Goal: Transaction & Acquisition: Purchase product/service

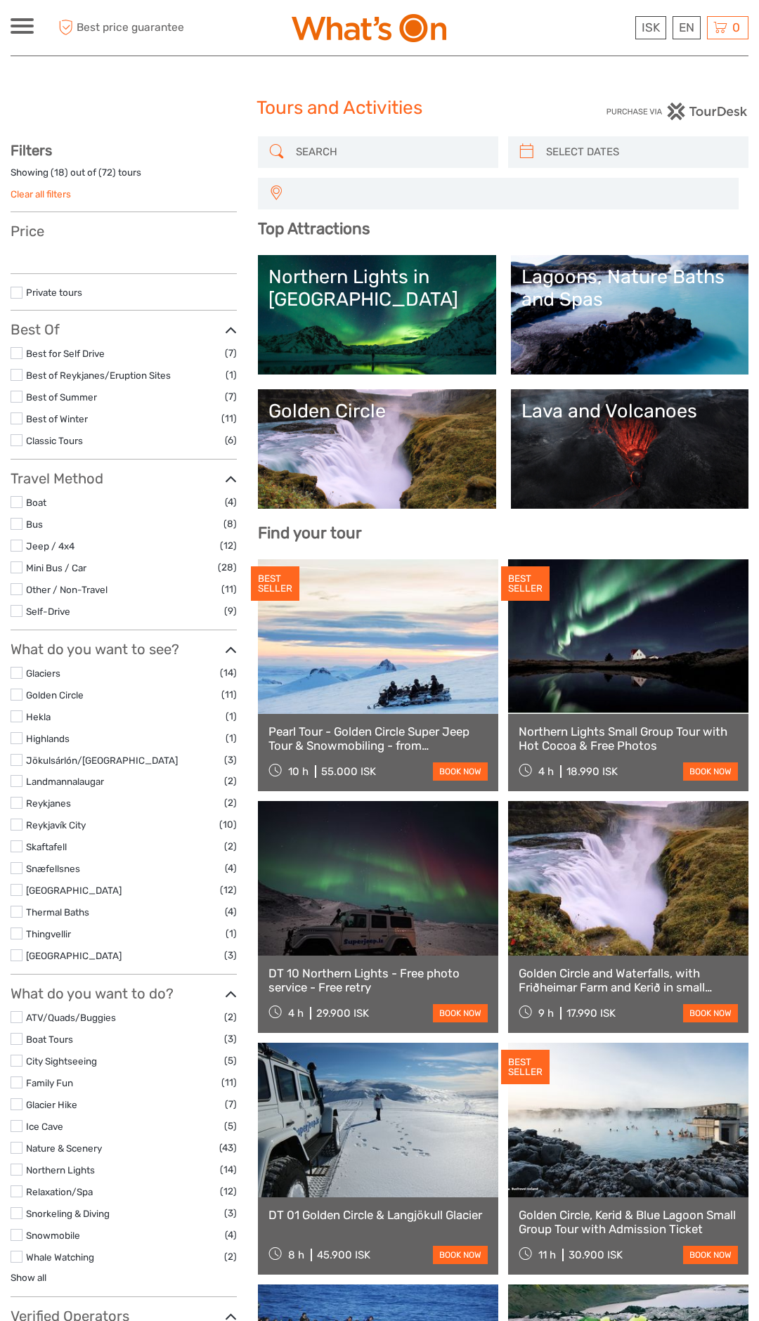
select select
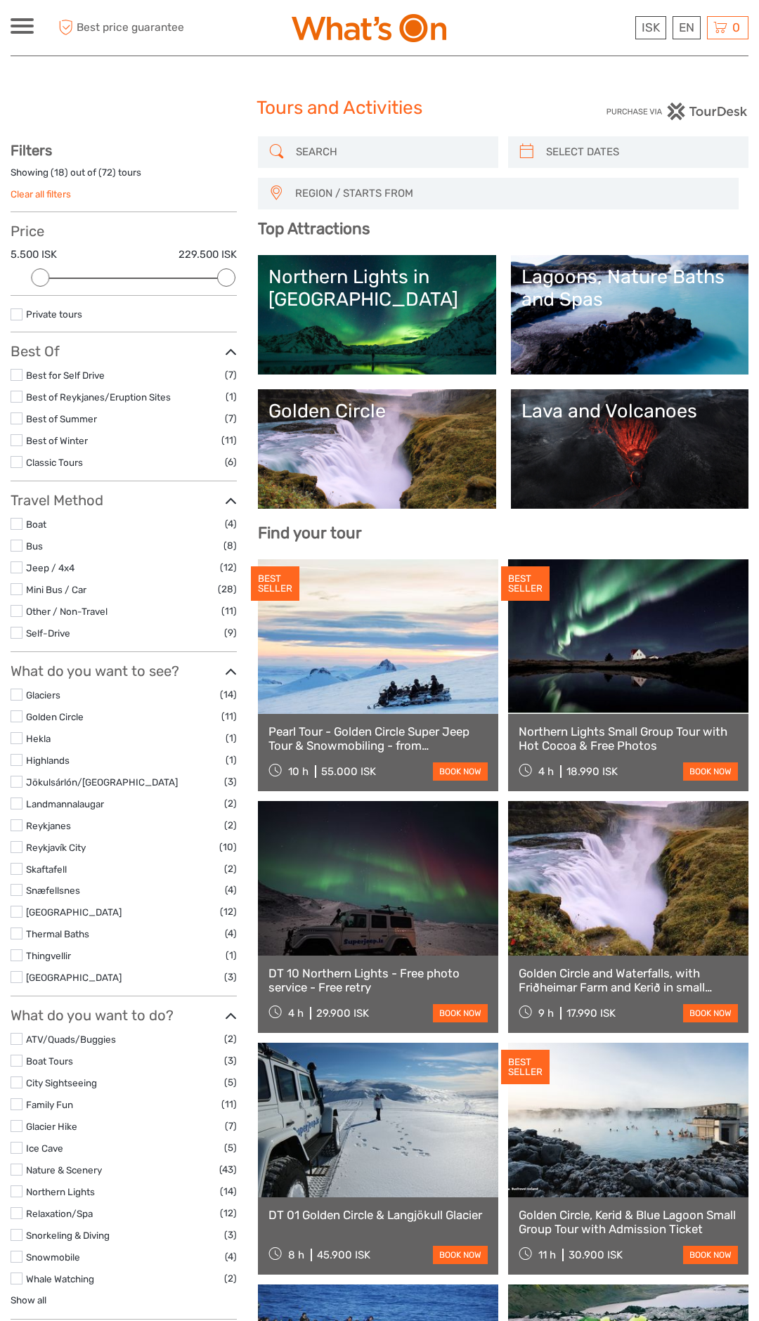
click at [597, 736] on link "Northern Lights Small Group Tour with Hot Cocoa & Free Photos" at bounding box center [628, 739] width 219 height 29
select select
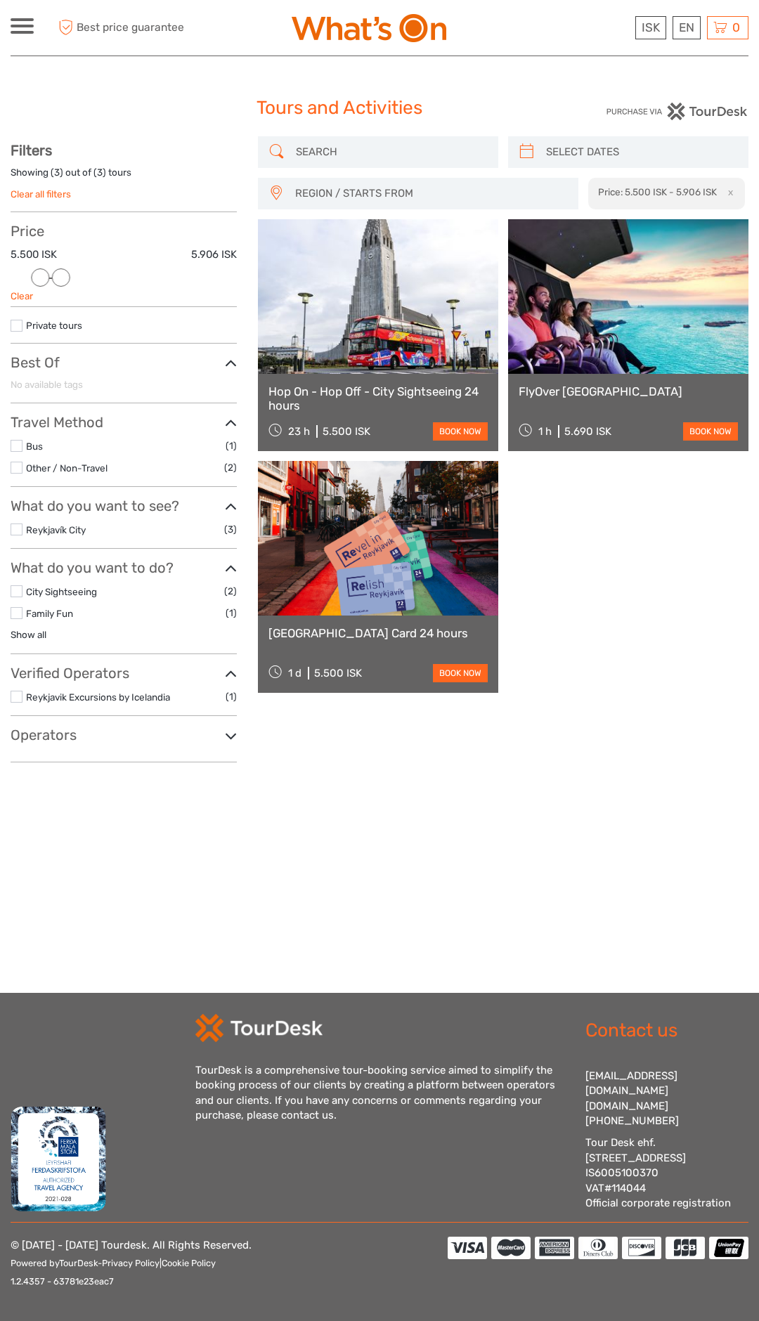
click at [390, 395] on link "Hop On - Hop Off - City Sightseeing 24 hours" at bounding box center [377, 398] width 219 height 29
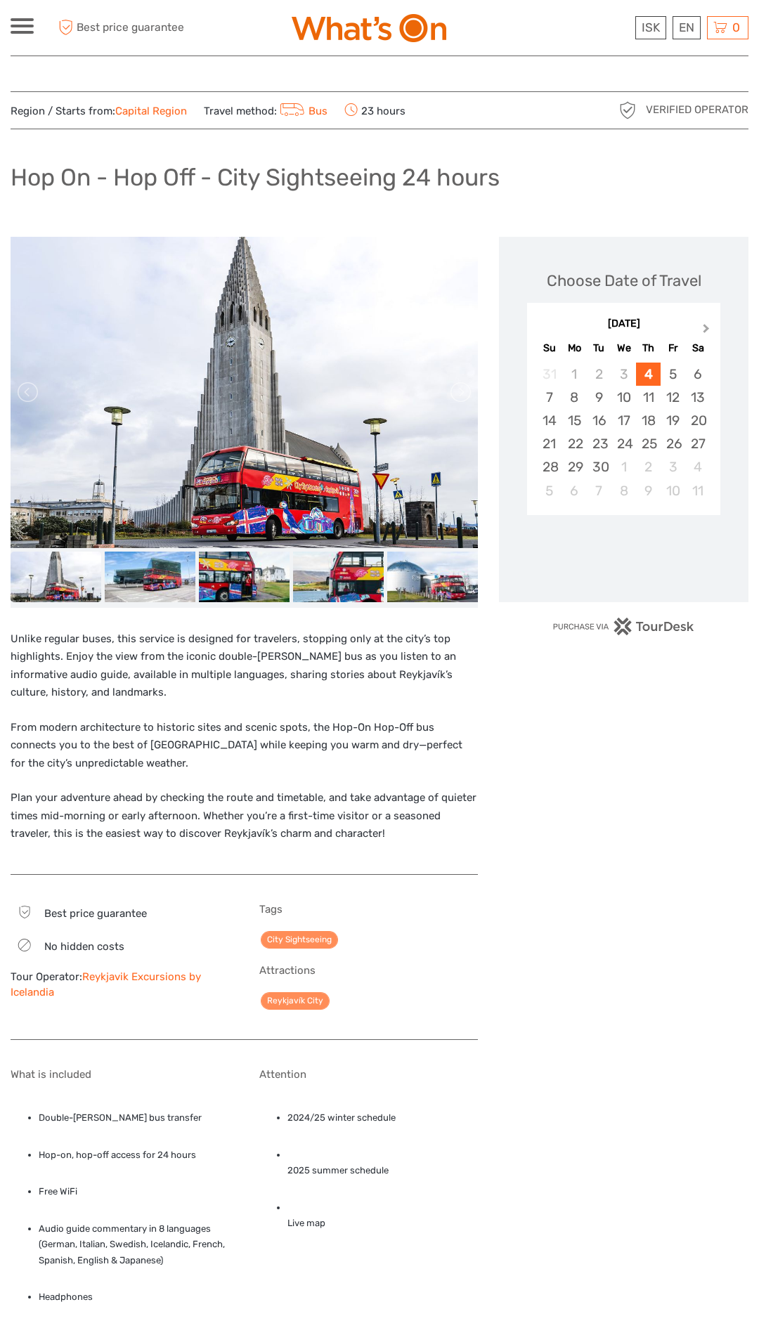
click at [706, 330] on span "Next Month" at bounding box center [706, 331] width 0 height 20
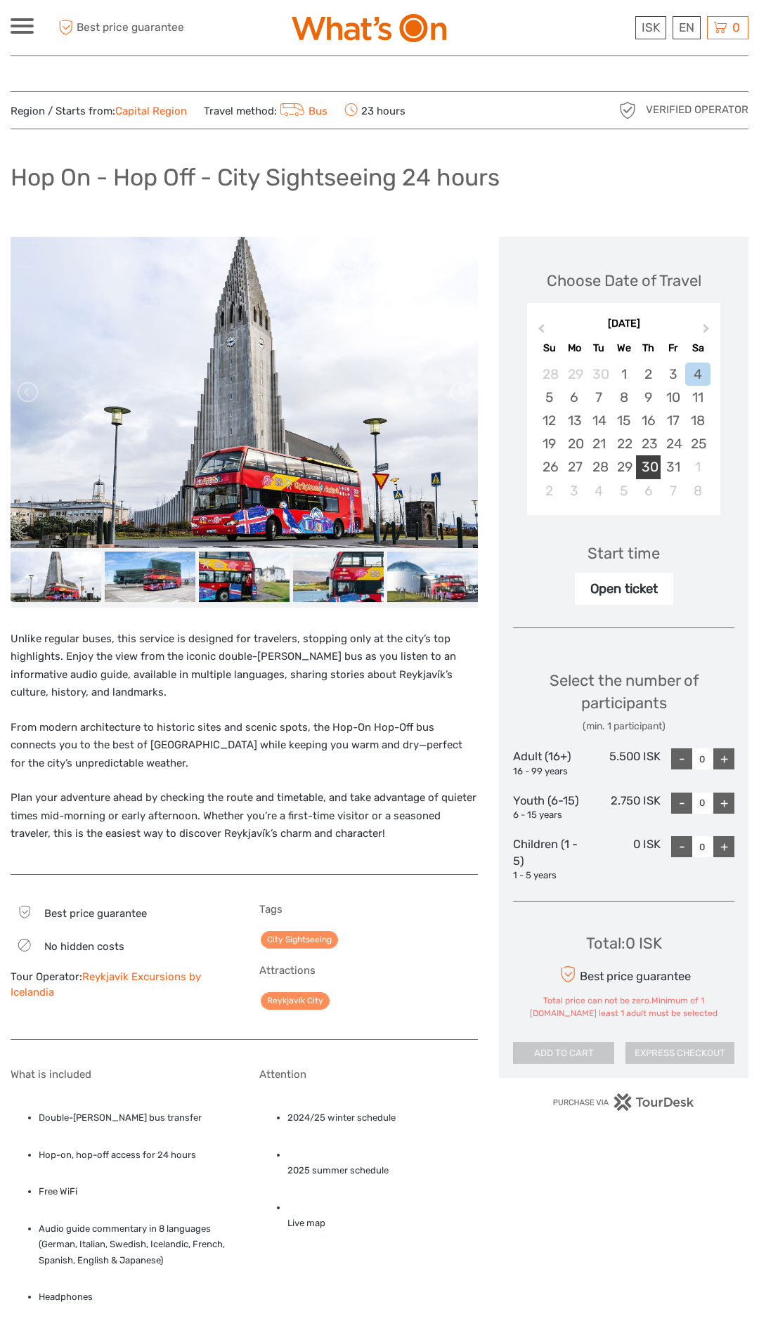
click at [649, 465] on div "30" at bounding box center [648, 466] width 25 height 23
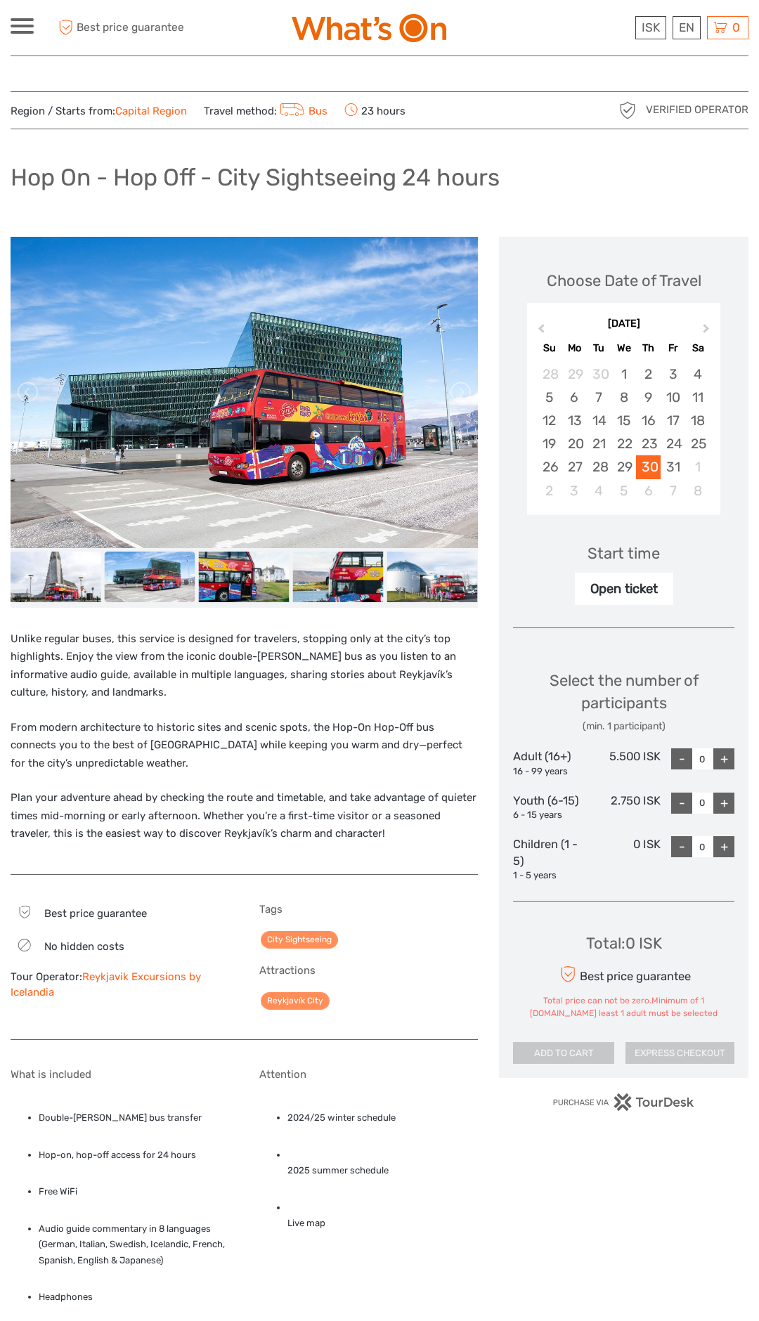
click at [731, 765] on div "+" at bounding box center [723, 759] width 21 height 21
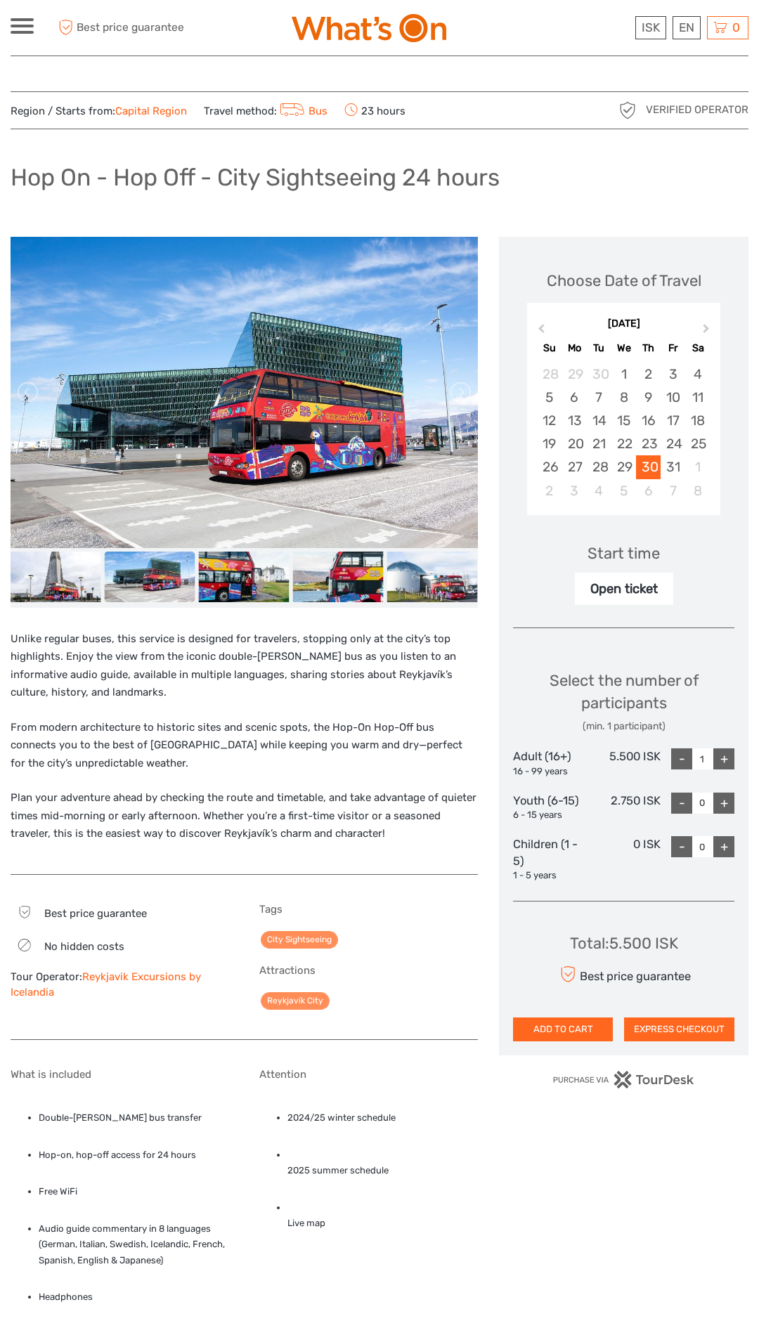
click at [677, 753] on div "-" at bounding box center [681, 759] width 21 height 21
type input "0"
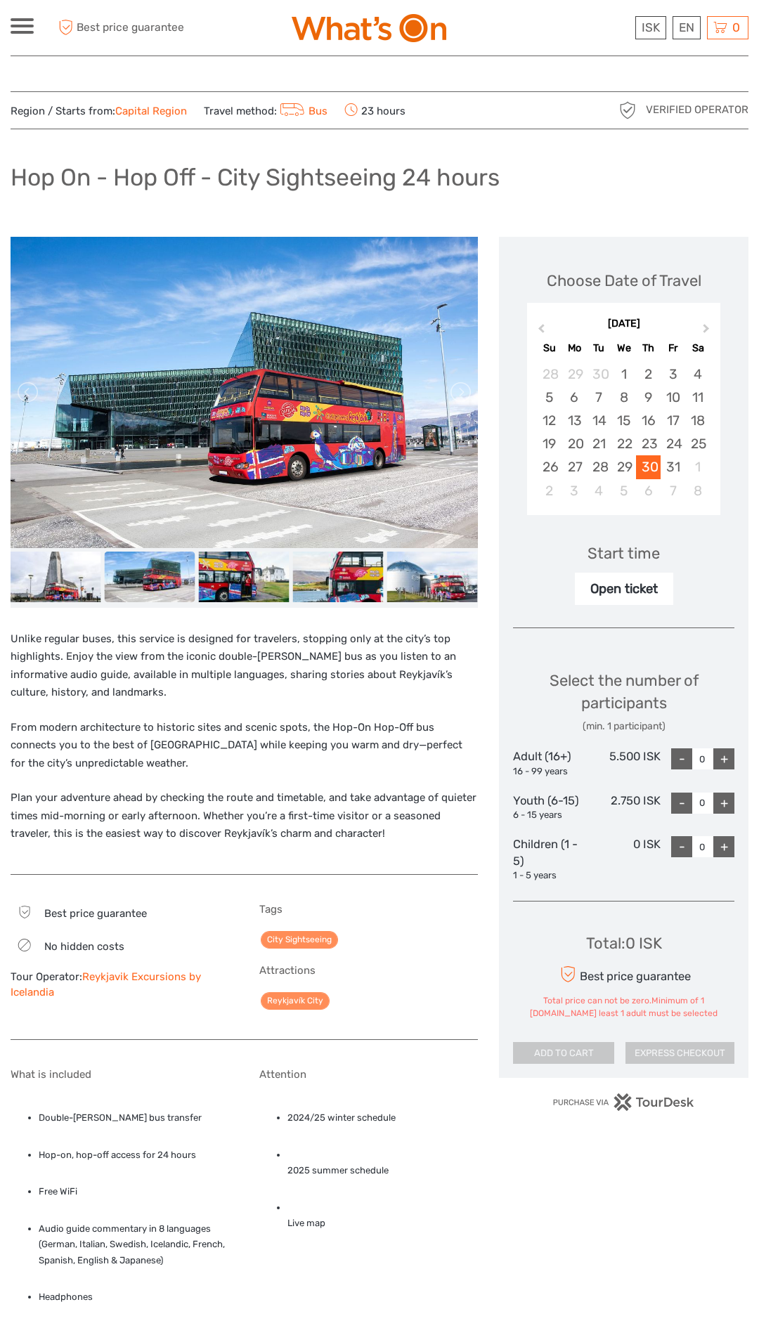
click at [723, 798] on div "+" at bounding box center [723, 803] width 21 height 21
type input "1"
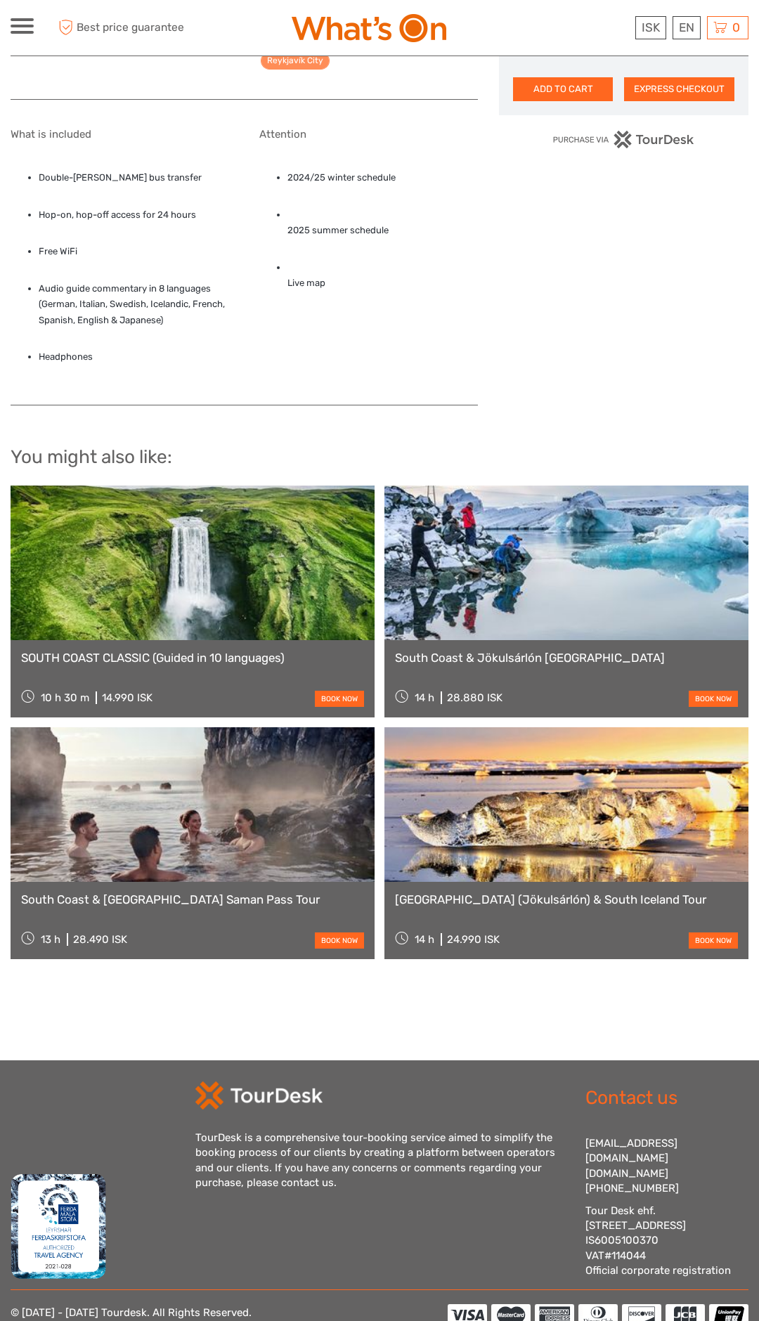
scroll to position [358, 0]
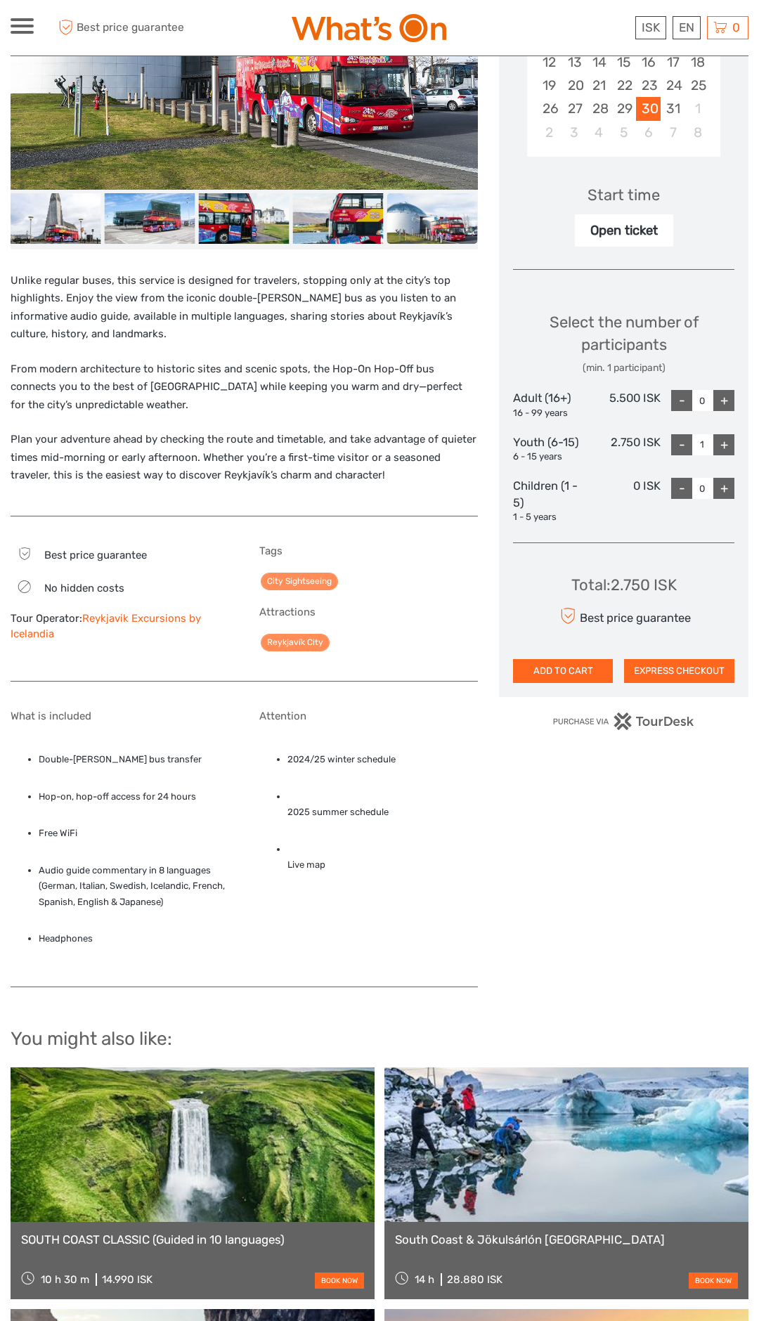
click at [295, 865] on li "Live map" at bounding box center [382, 858] width 191 height 32
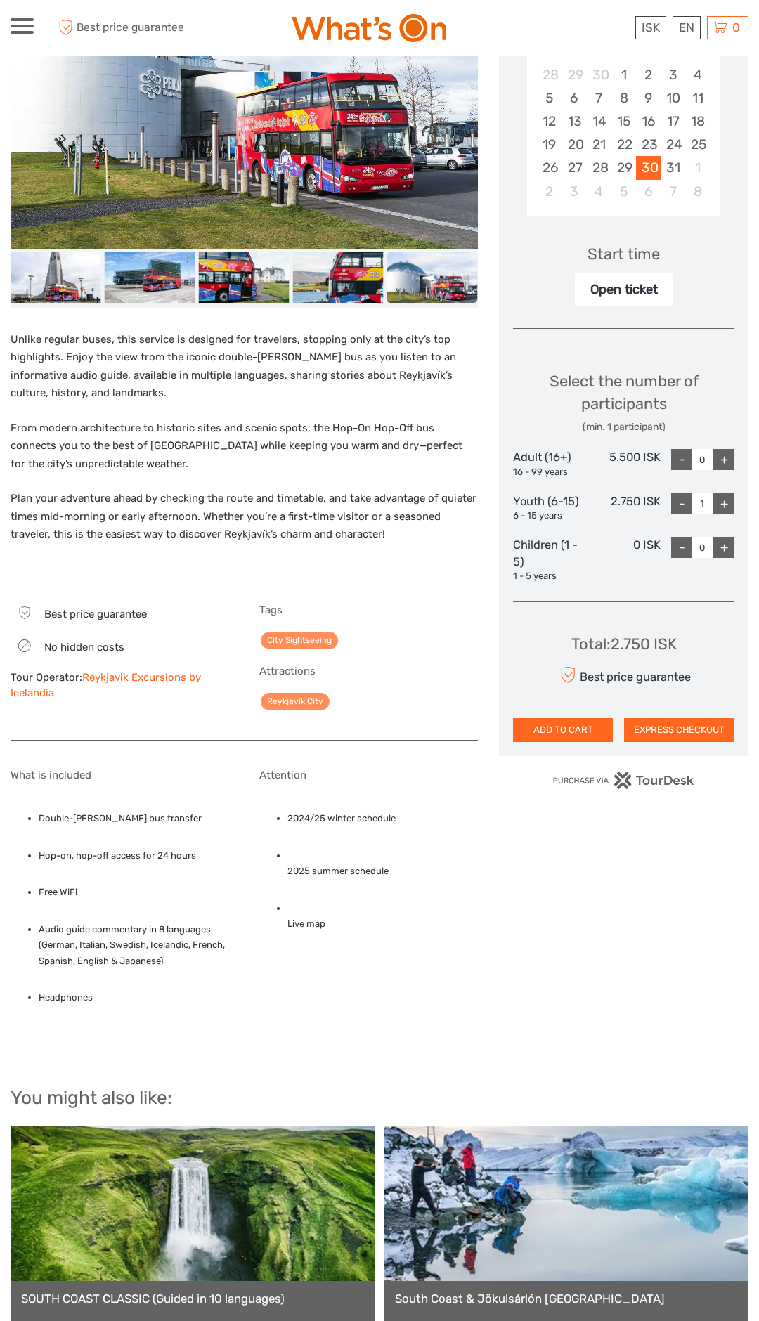
scroll to position [0, 0]
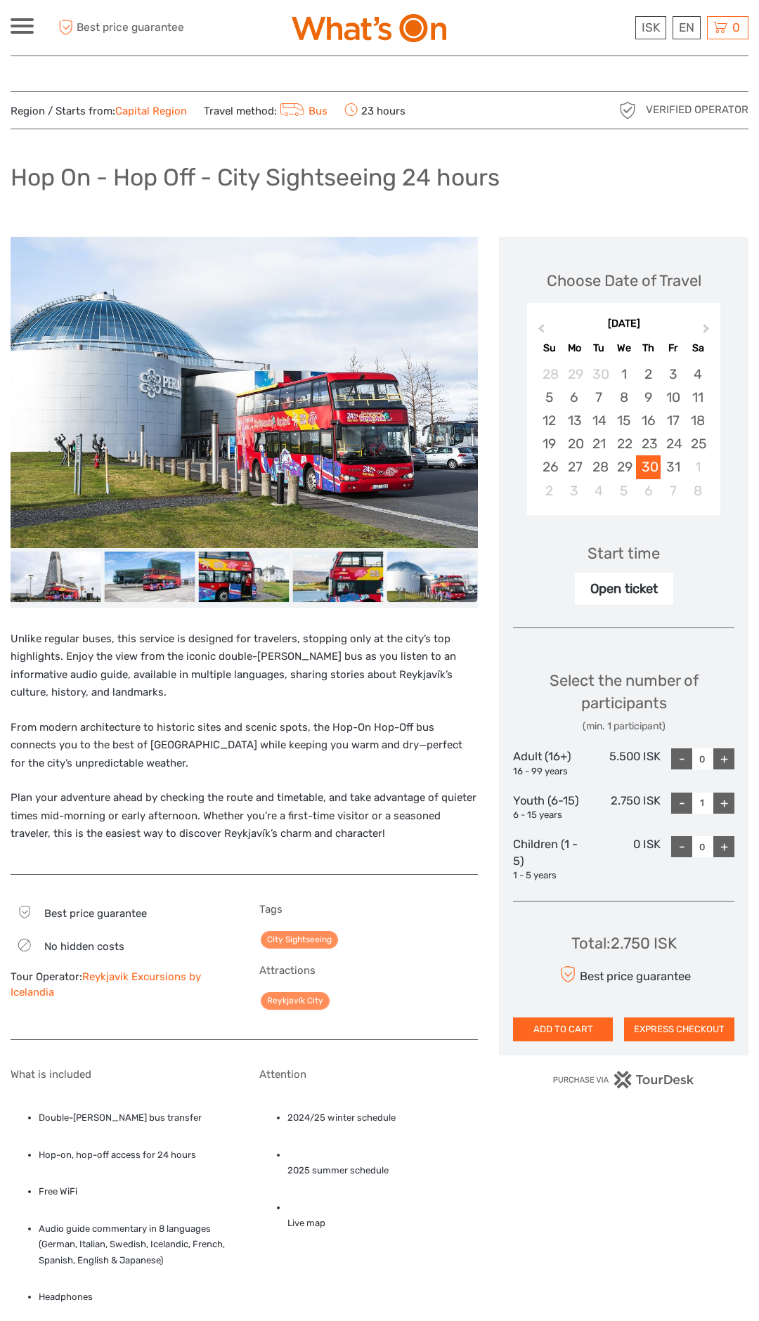
click at [678, 1025] on button "EXPRESS CHECKOUT" at bounding box center [679, 1030] width 110 height 24
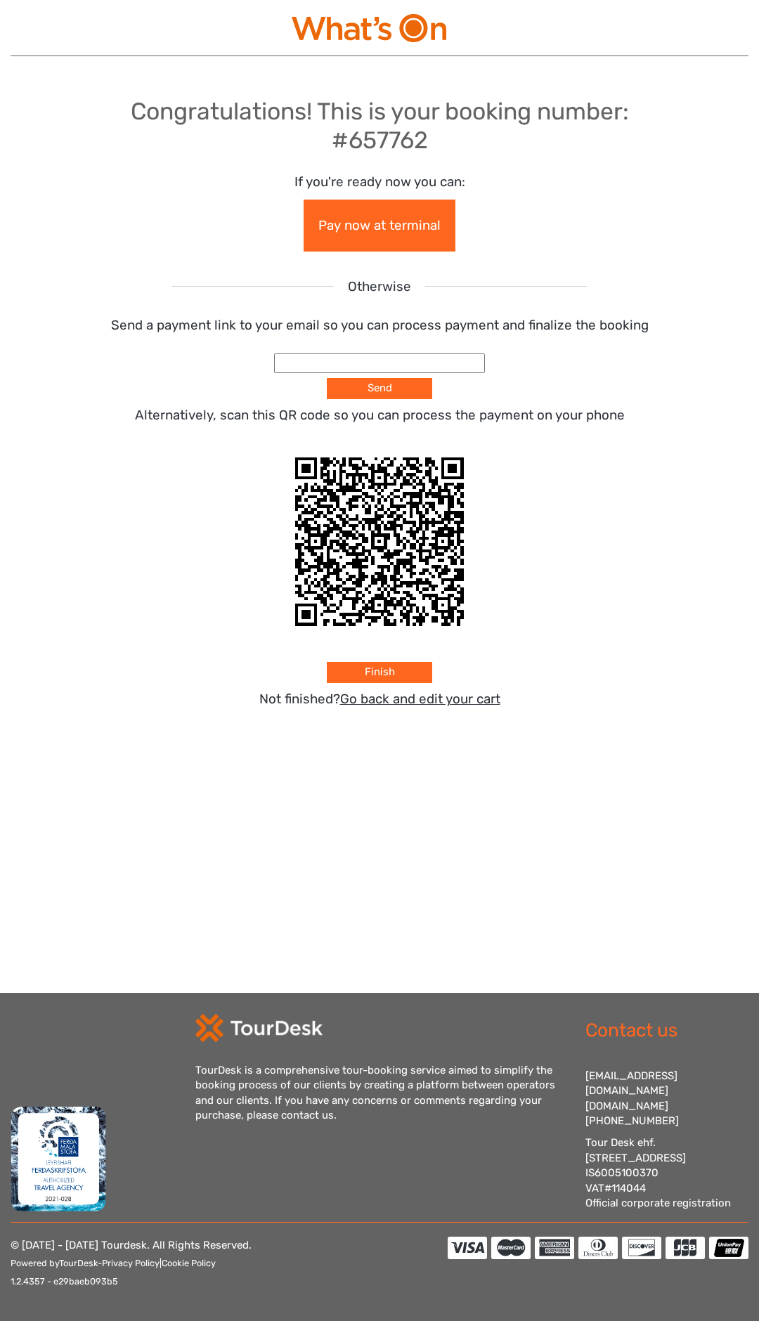
click at [380, 232] on link "Pay now at terminal" at bounding box center [380, 226] width 152 height 52
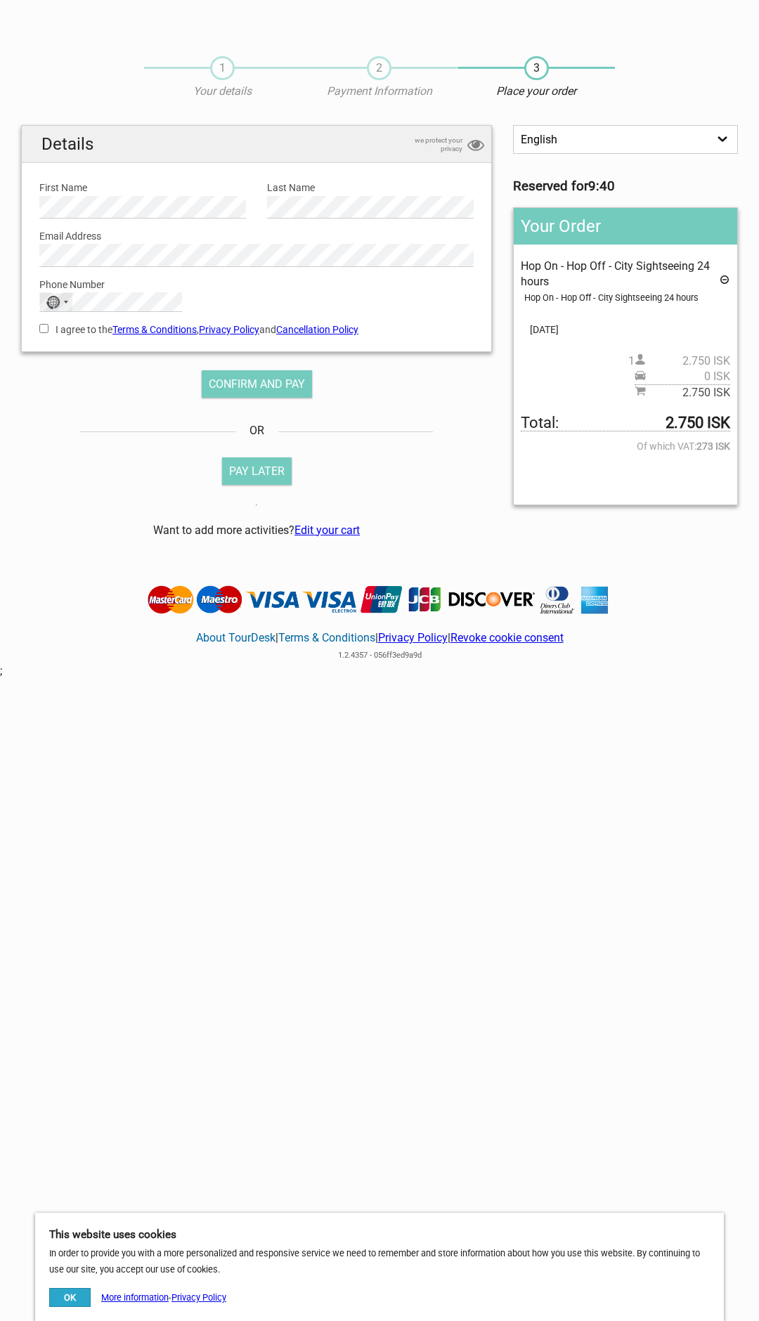
click at [63, 309] on div "No country selected" at bounding box center [56, 302] width 32 height 18
type input "Ice"
click at [84, 344] on span "Iceland" at bounding box center [112, 347] width 95 height 15
click at [48, 333] on input "I agree to the Terms & Conditions , Privacy Policy and Cancellation Policy" at bounding box center [43, 328] width 9 height 9
checkbox input "true"
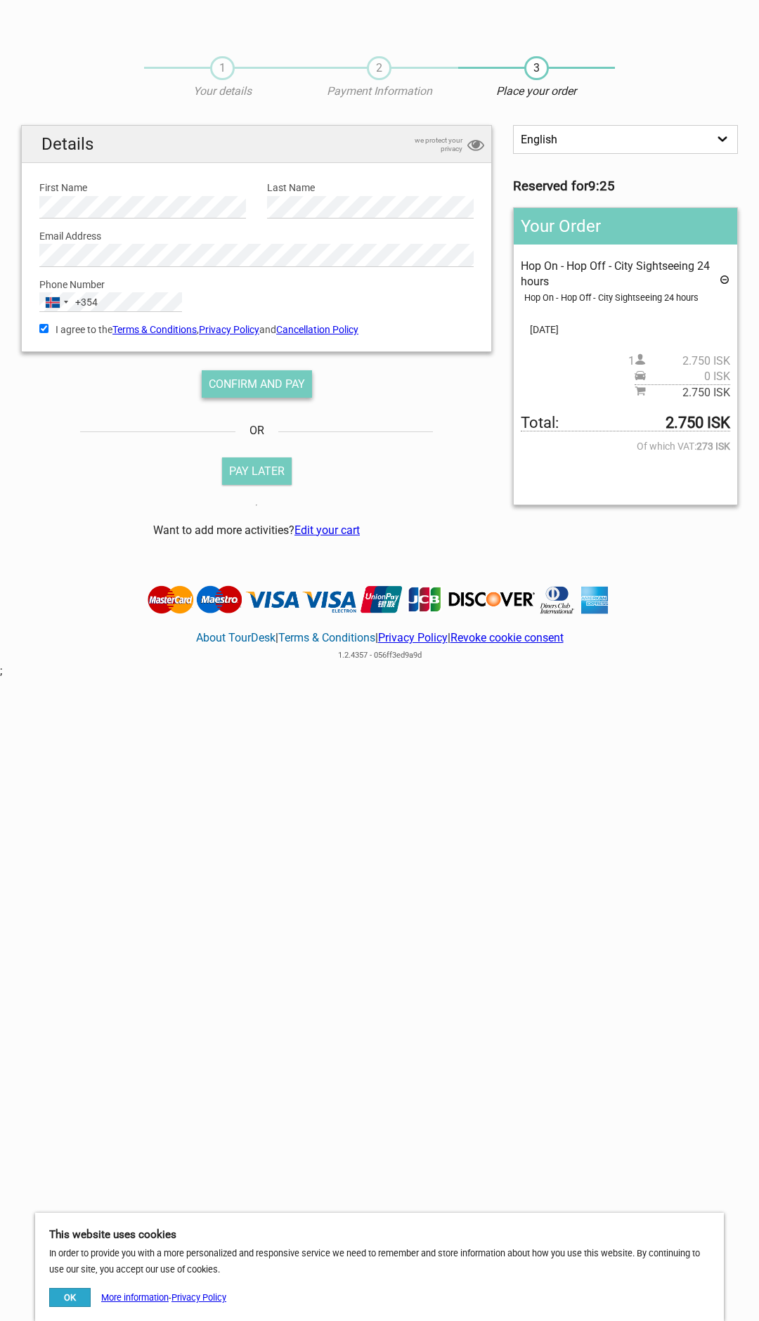
click at [271, 391] on span "Confirm and pay" at bounding box center [257, 383] width 96 height 13
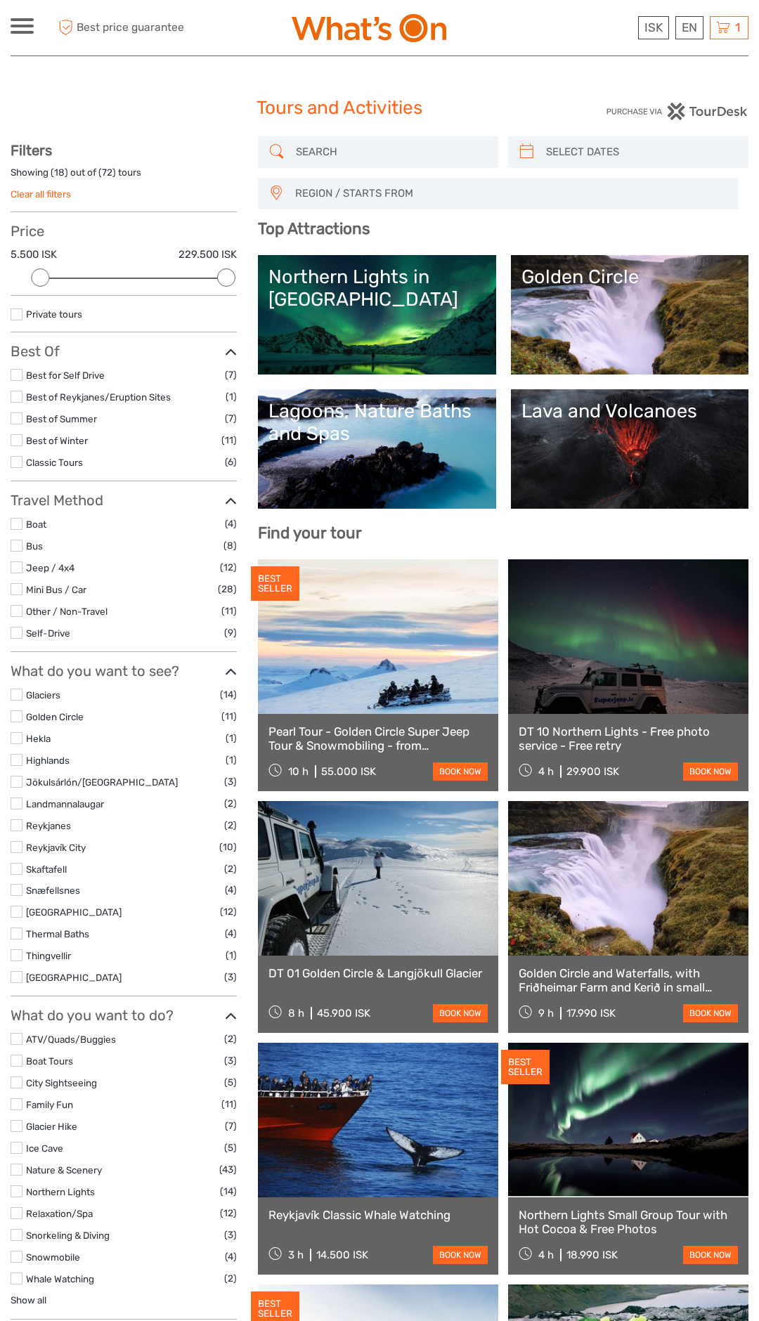
select select
